Goal: Task Accomplishment & Management: Use online tool/utility

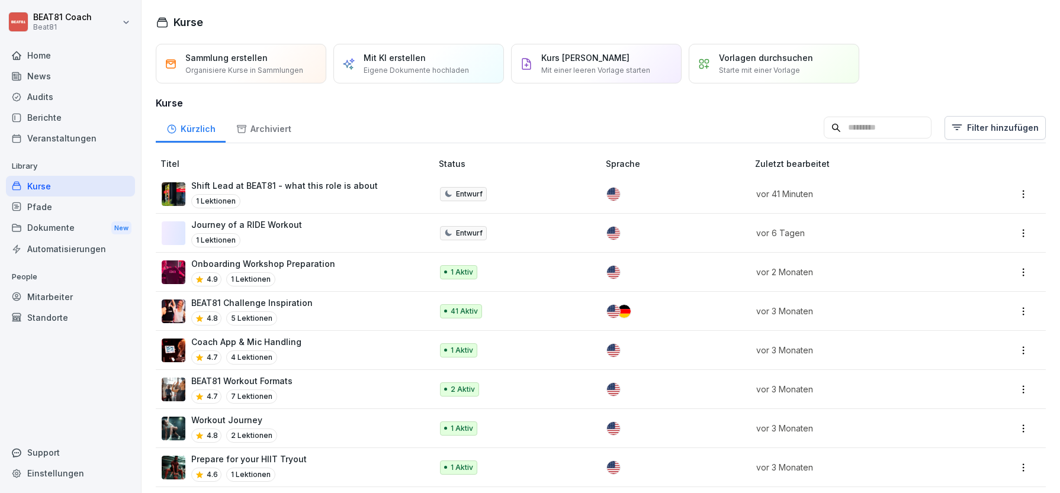
click at [896, 130] on input at bounding box center [878, 128] width 108 height 23
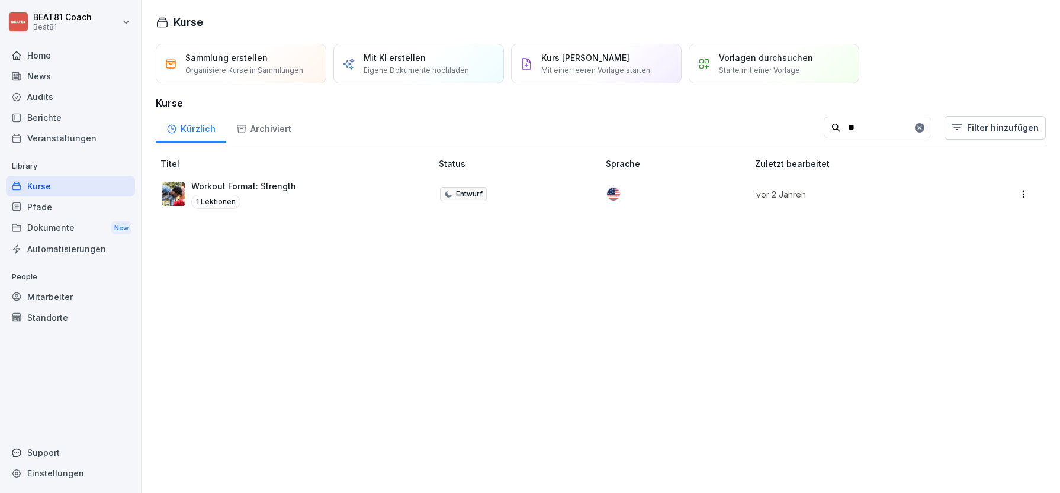
type input "*"
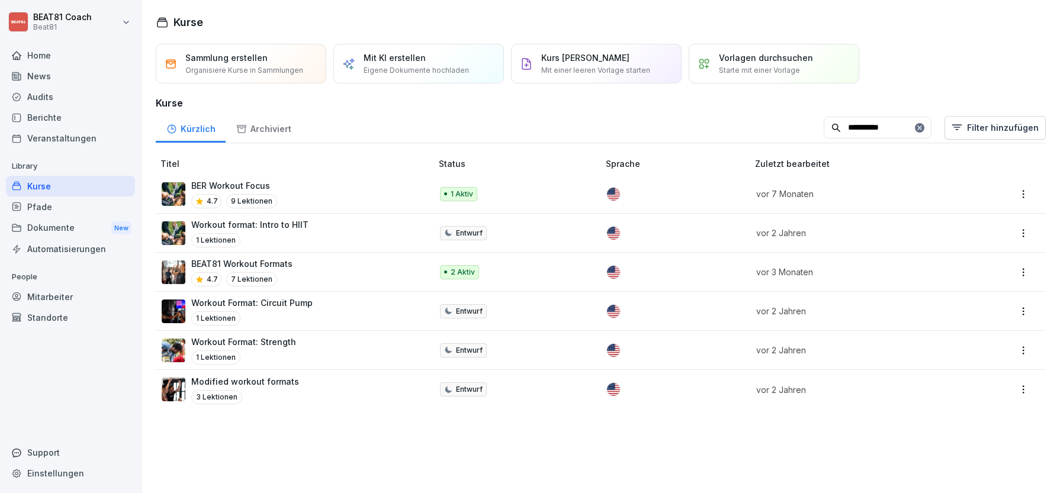
type input "**********"
click at [278, 265] on p "BEAT81 Workout Formats" at bounding box center [241, 264] width 101 height 12
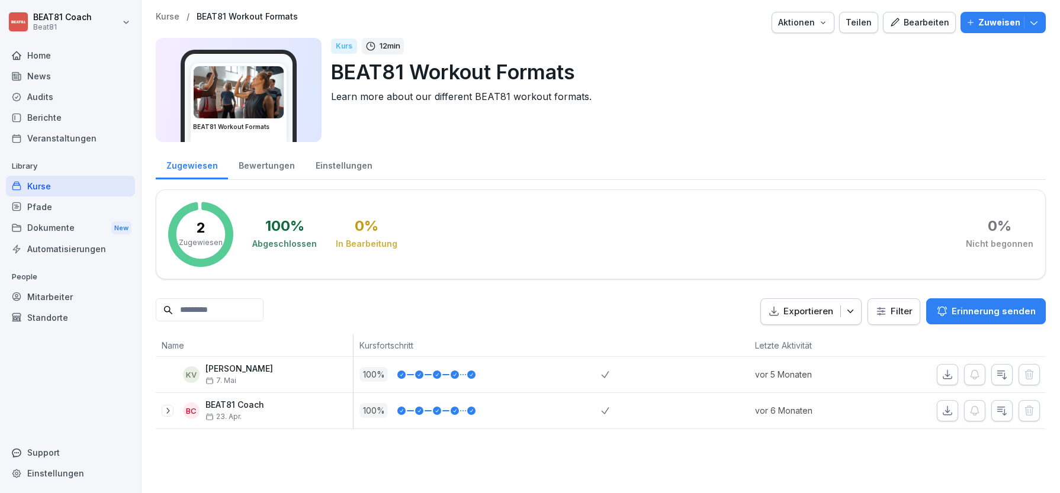
click at [939, 24] on div "Bearbeiten" at bounding box center [920, 22] width 60 height 13
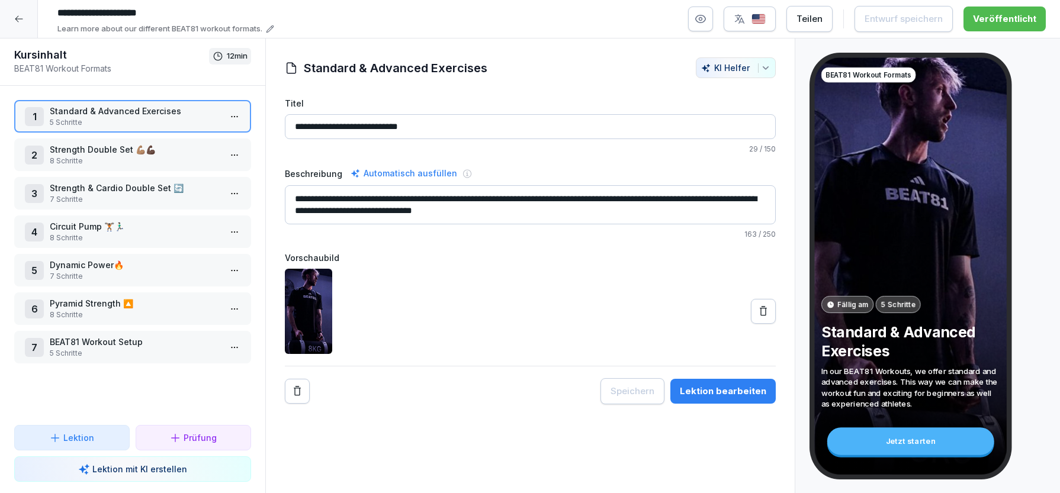
click at [120, 159] on p "8 Schritte" at bounding box center [135, 161] width 171 height 11
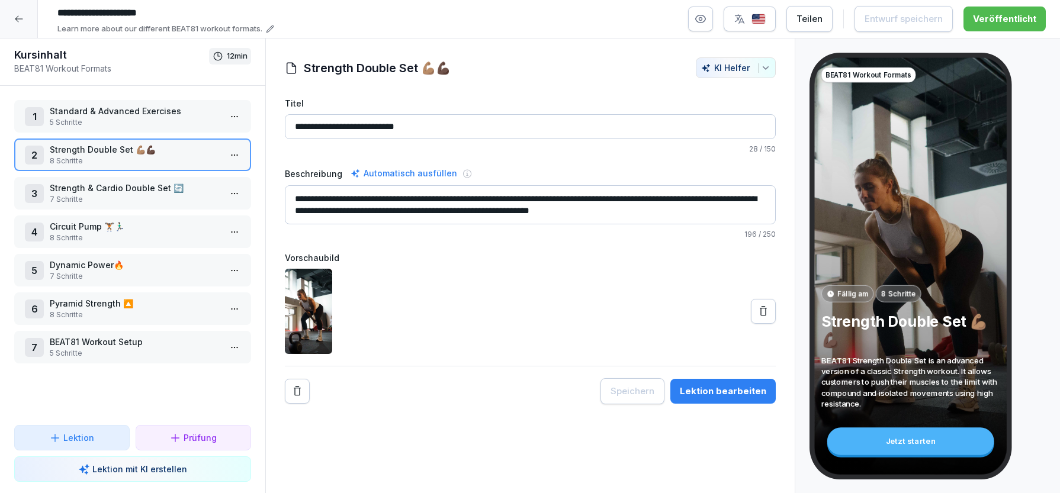
click at [739, 386] on div "Lektion bearbeiten" at bounding box center [723, 391] width 86 height 13
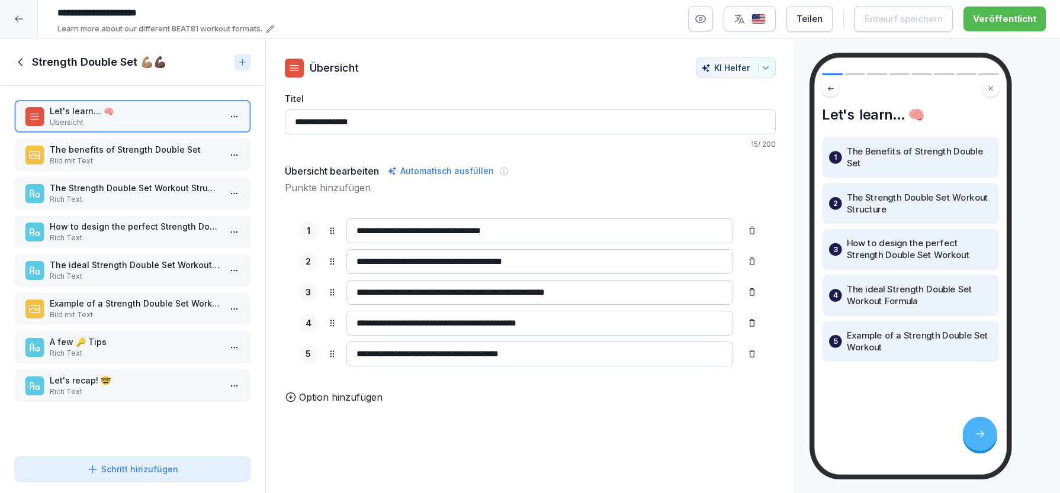
click at [146, 195] on p "Rich Text" at bounding box center [135, 199] width 171 height 11
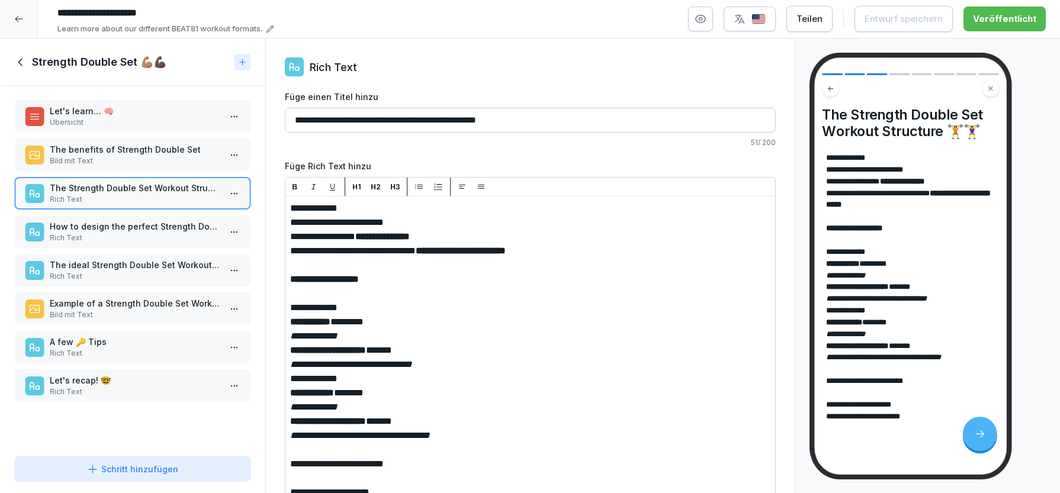
click at [27, 66] on icon at bounding box center [20, 62] width 13 height 13
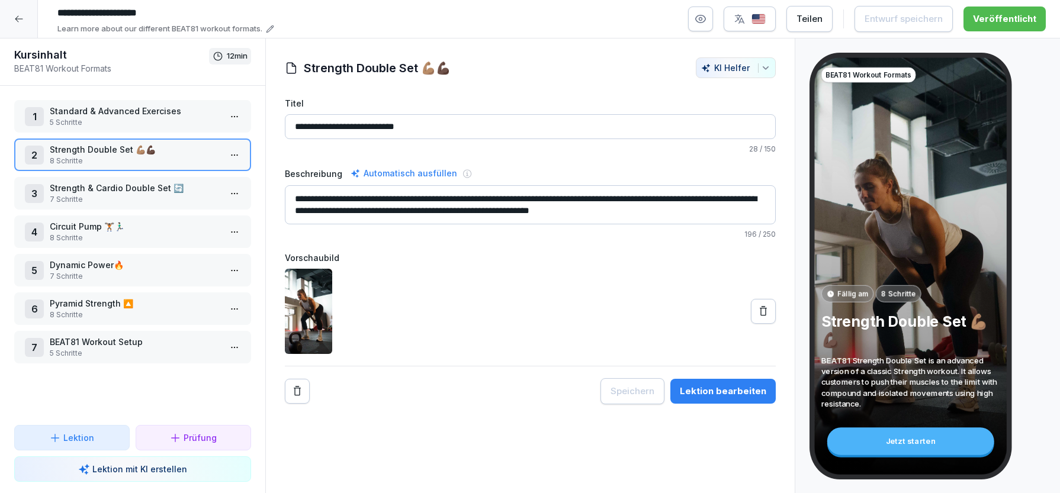
click at [18, 18] on icon at bounding box center [18, 18] width 9 height 9
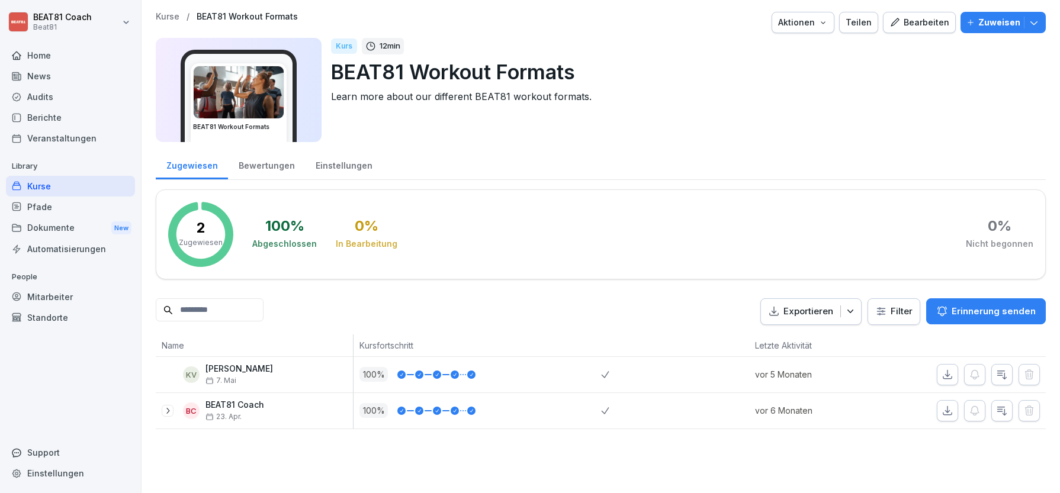
click at [861, 23] on div "Teilen" at bounding box center [859, 22] width 26 height 13
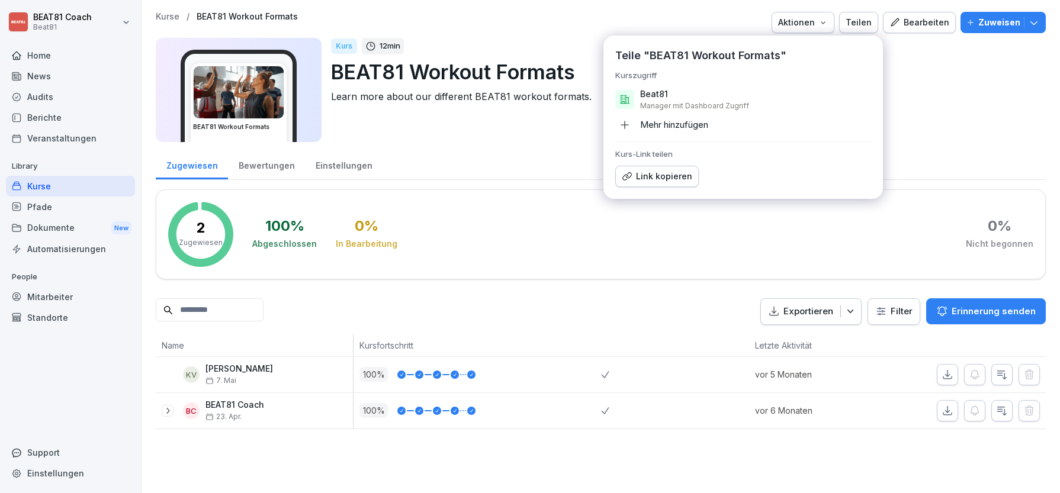
click at [663, 176] on div "Link kopieren" at bounding box center [657, 176] width 70 height 13
